Goal: Check status: Check status

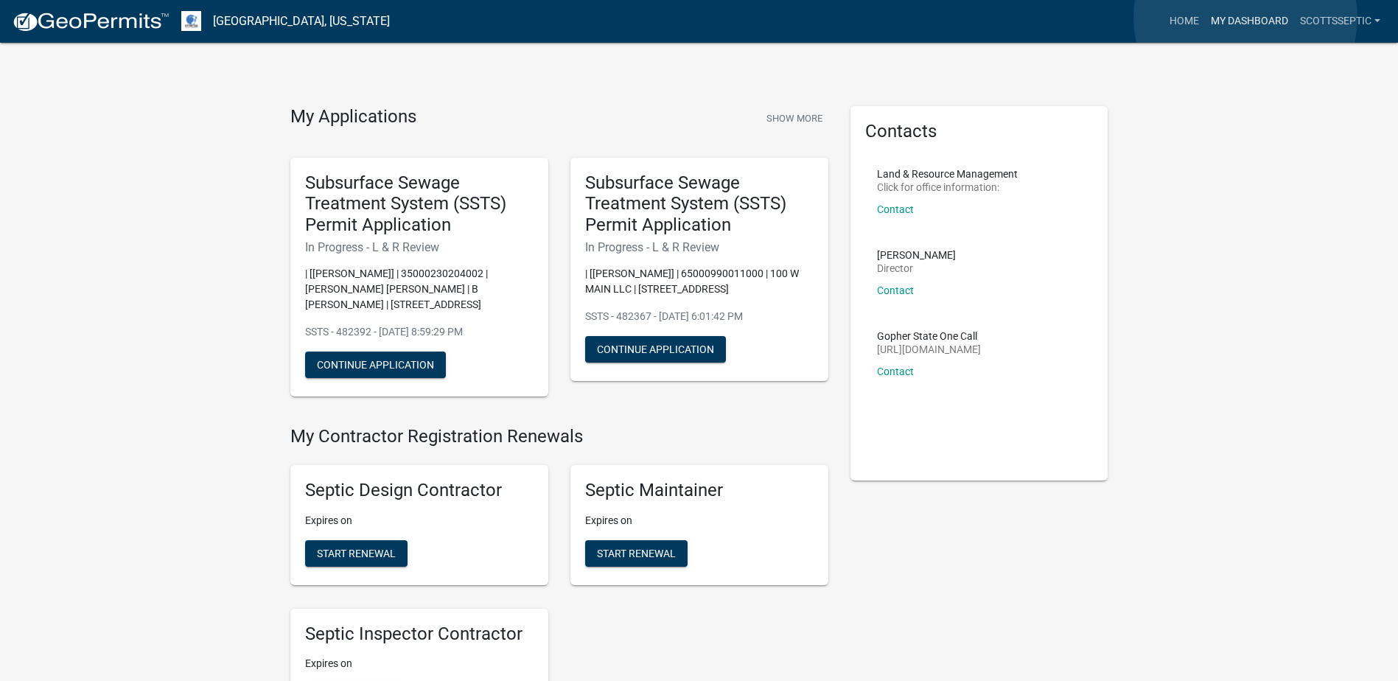
click at [1245, 18] on link "My Dashboard" at bounding box center [1249, 21] width 89 height 28
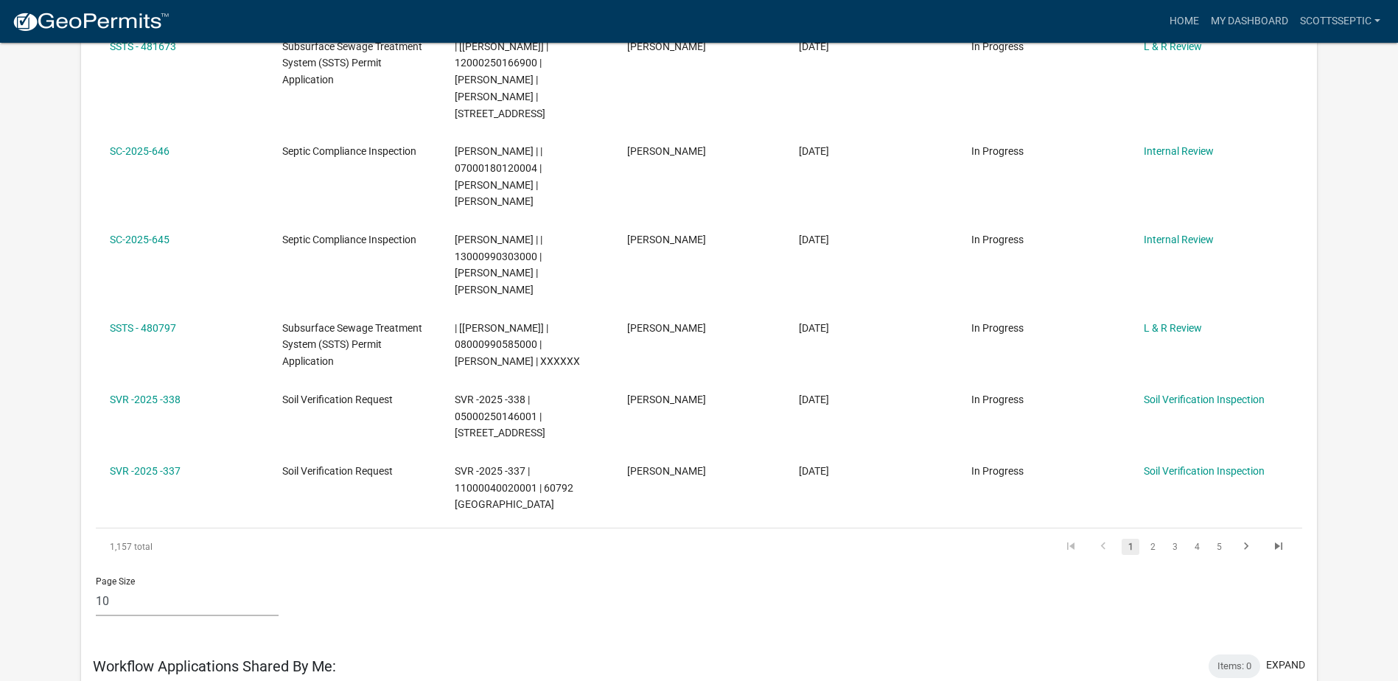
scroll to position [711, 0]
click at [1153, 536] on link "2" at bounding box center [1152, 544] width 18 height 16
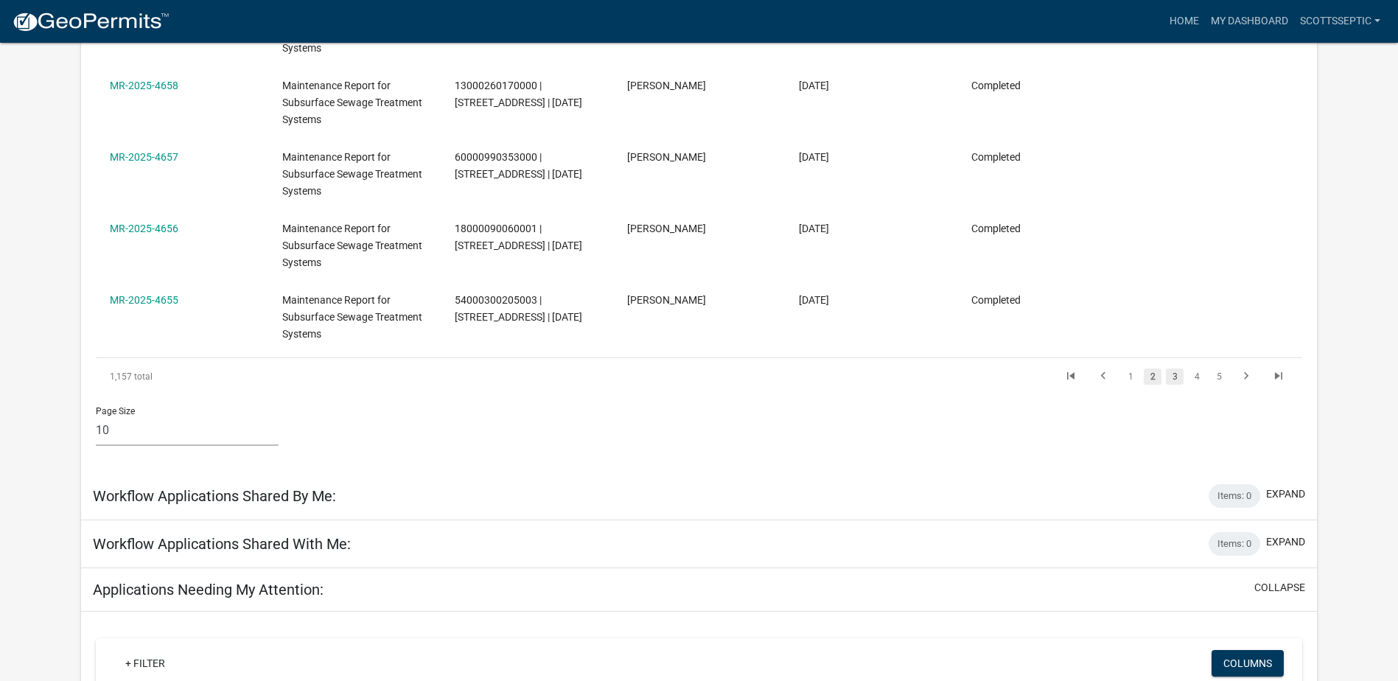
click at [1177, 380] on link "3" at bounding box center [1174, 376] width 18 height 16
click at [1196, 381] on link "4" at bounding box center [1197, 376] width 18 height 16
click at [1219, 376] on link "6" at bounding box center [1219, 376] width 18 height 16
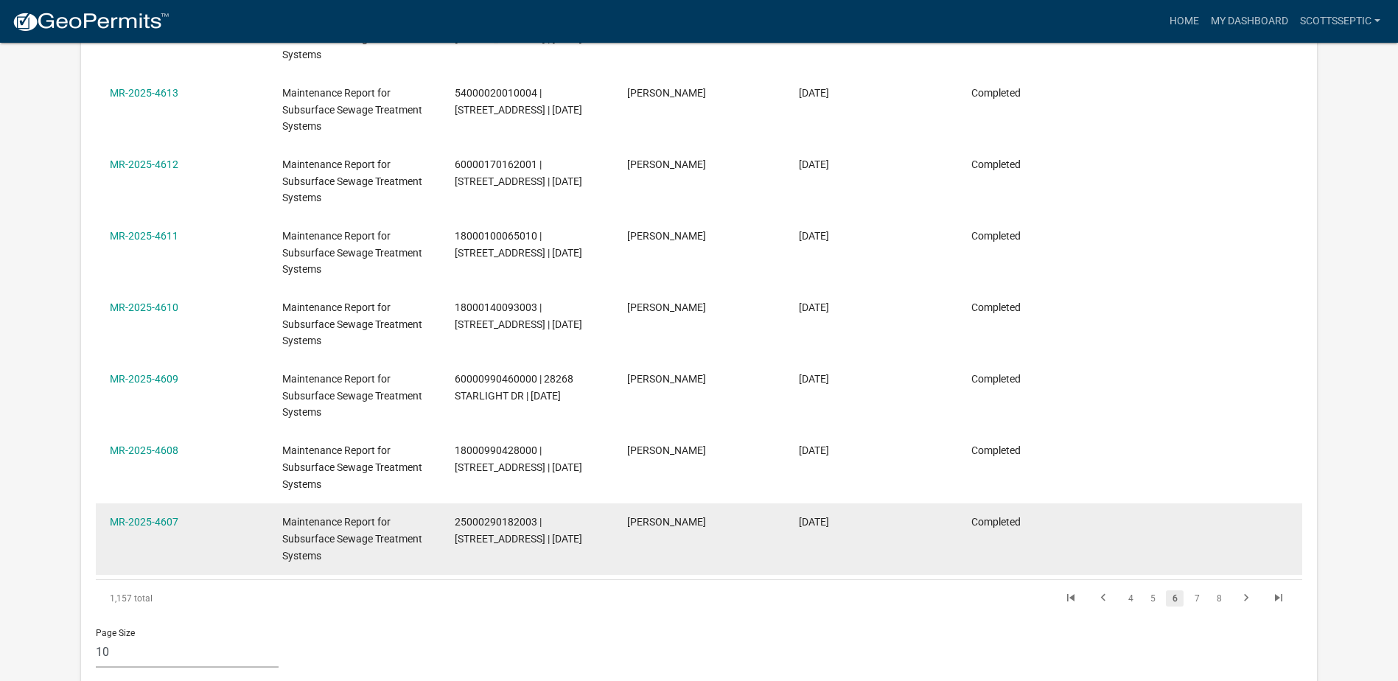
scroll to position [728, 0]
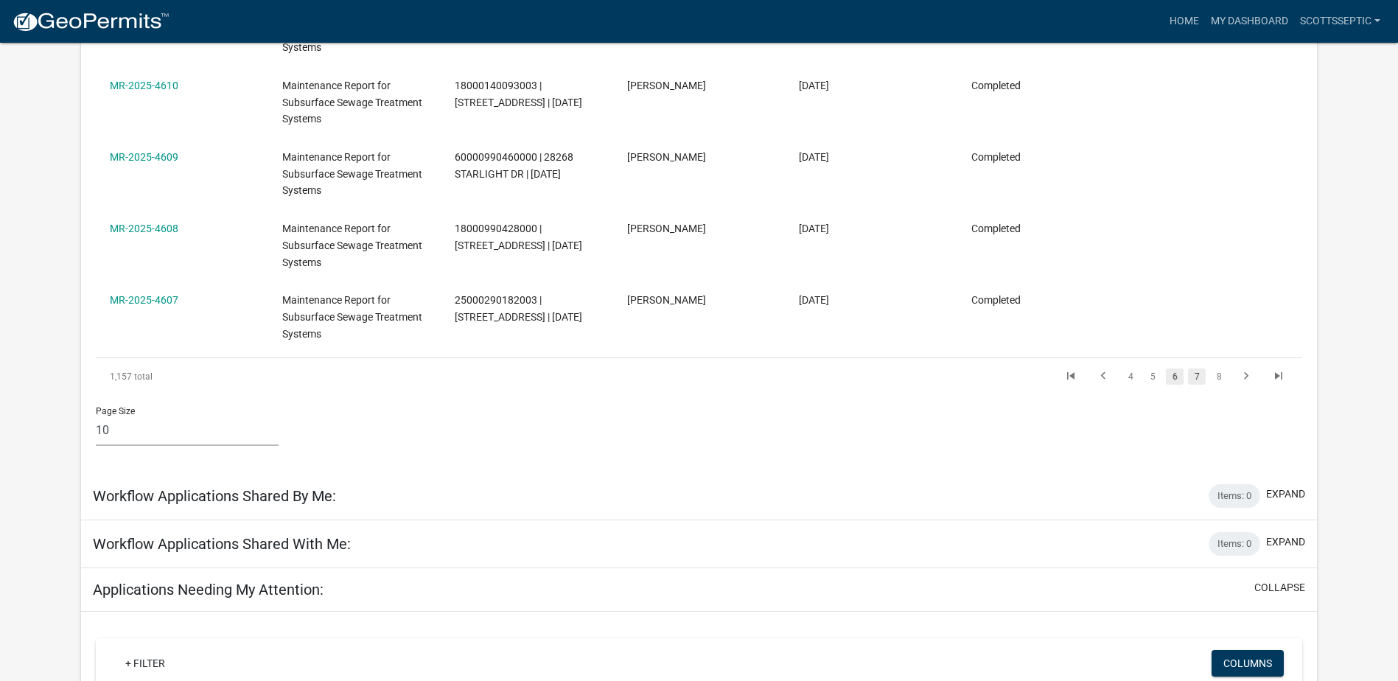
click at [1197, 377] on link "7" at bounding box center [1197, 376] width 18 height 16
click at [1198, 379] on link "8" at bounding box center [1197, 376] width 18 height 16
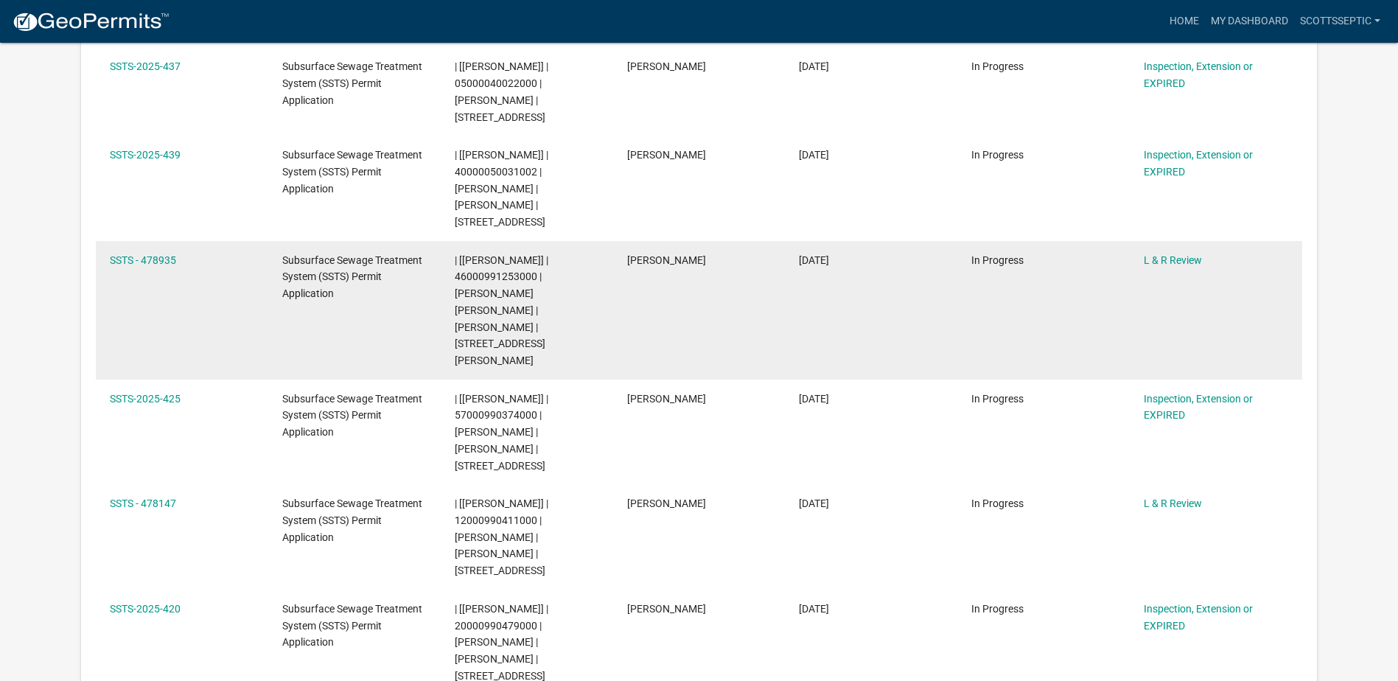
scroll to position [557, 0]
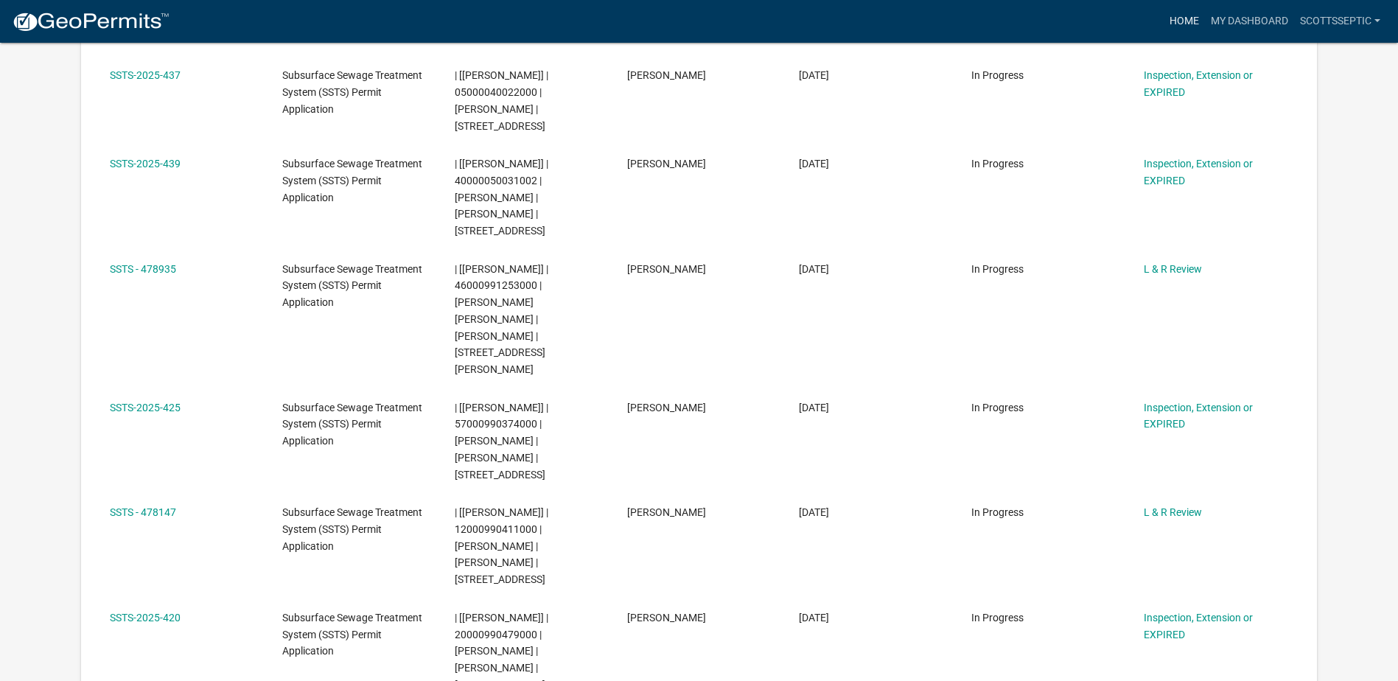
click at [1187, 21] on link "Home" at bounding box center [1183, 21] width 41 height 28
